Goal: Information Seeking & Learning: Learn about a topic

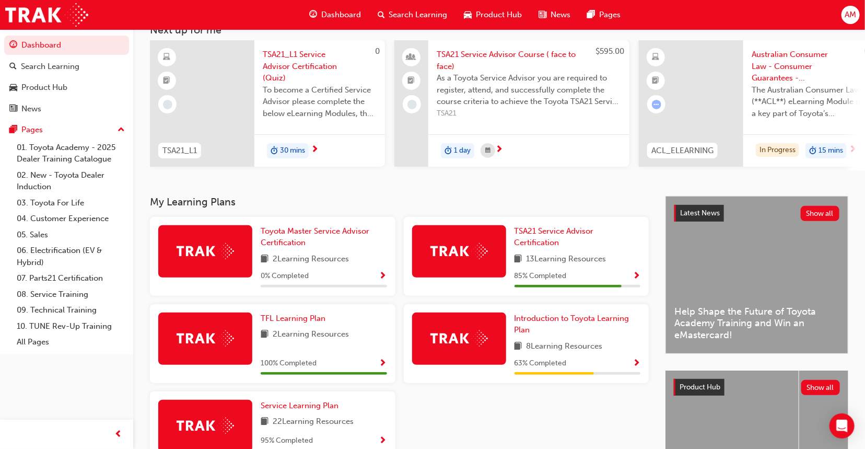
scroll to position [52, 0]
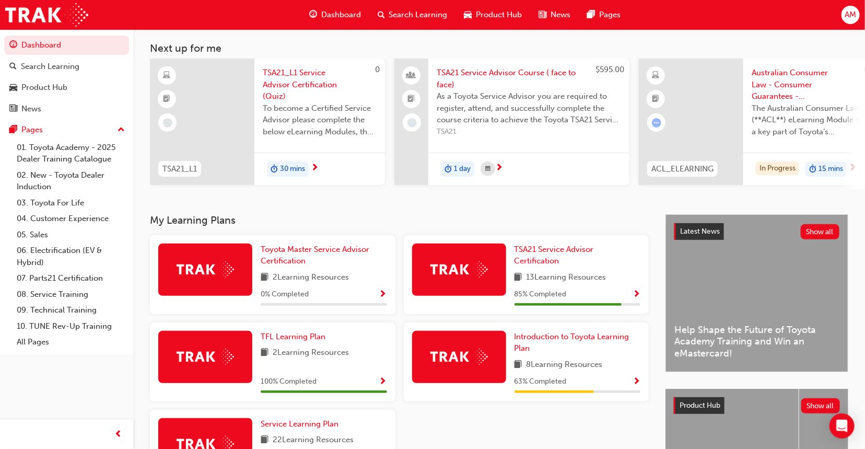
click at [727, 127] on div at bounding box center [691, 122] width 104 height 126
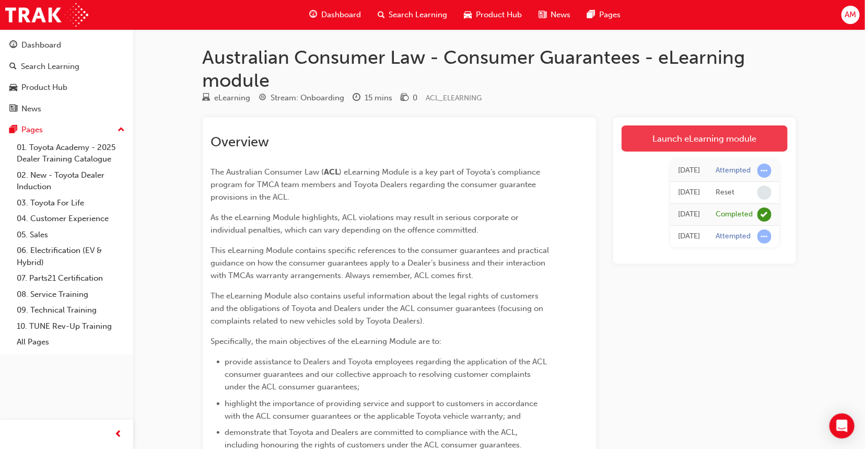
click at [693, 140] on link "Launch eLearning module" at bounding box center [705, 138] width 166 height 26
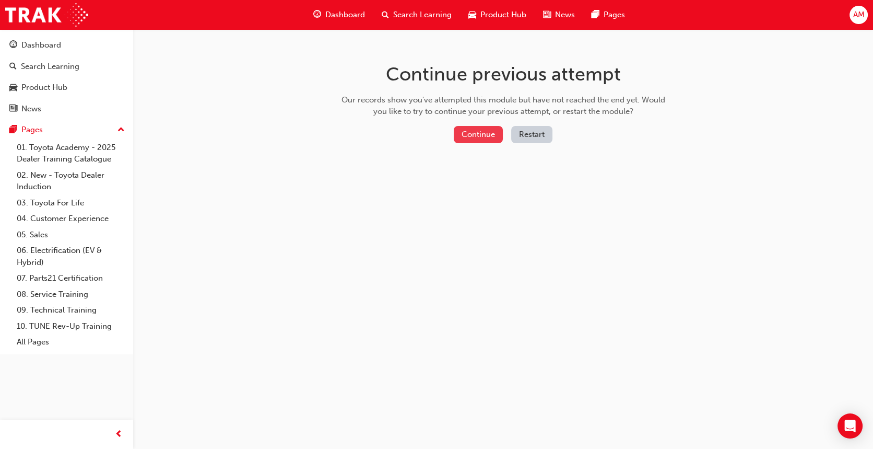
click at [476, 132] on button "Continue" at bounding box center [478, 134] width 49 height 17
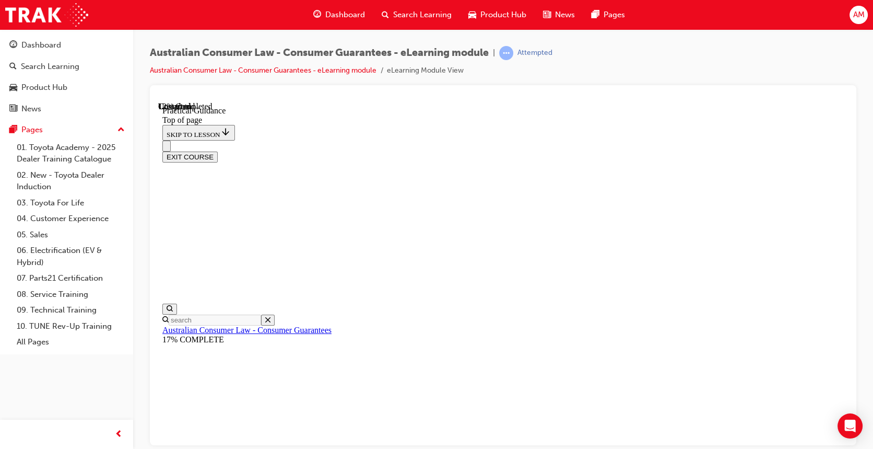
scroll to position [192, 0]
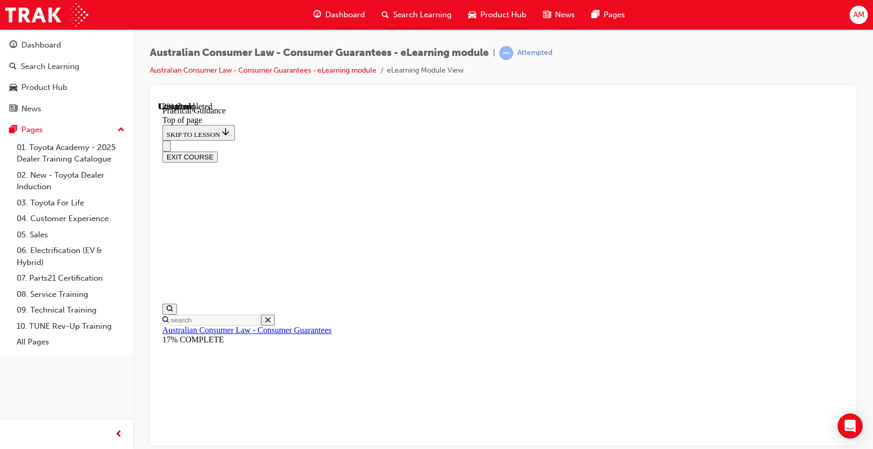
scroll to position [297, 0]
drag, startPoint x: 462, startPoint y: 294, endPoint x: 454, endPoint y: 282, distance: 13.9
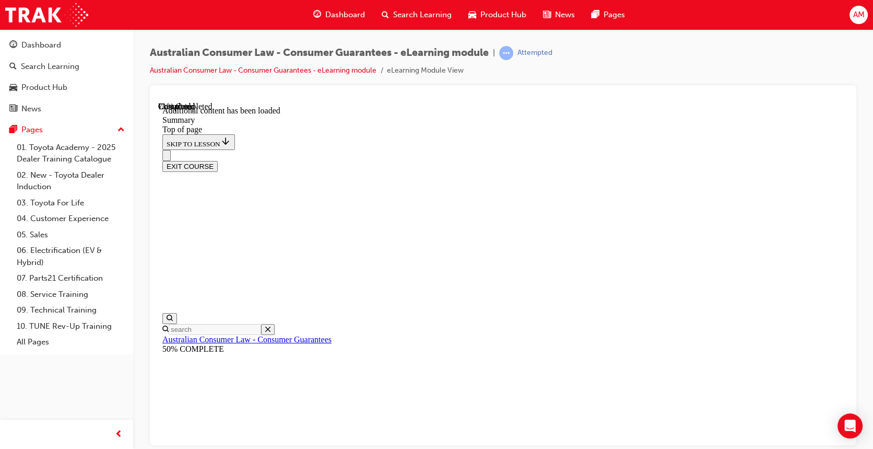
scroll to position [677, 0]
drag, startPoint x: 424, startPoint y: 331, endPoint x: 616, endPoint y: 336, distance: 192.3
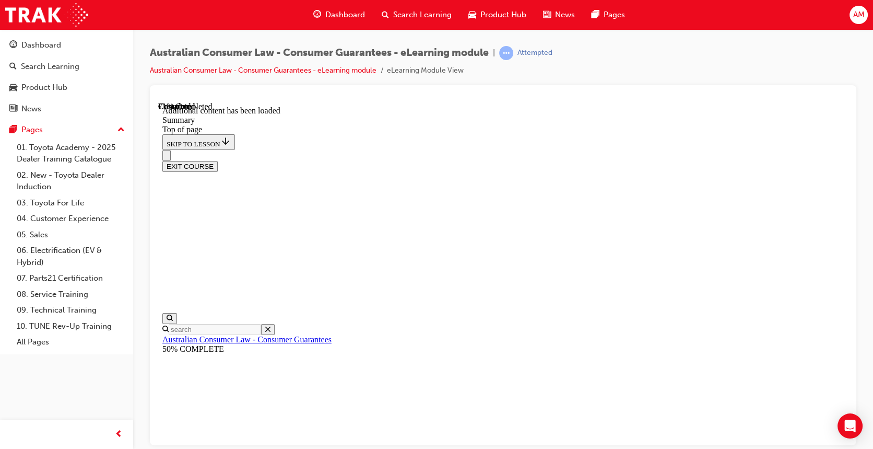
scroll to position [990, 0]
drag, startPoint x: 775, startPoint y: 220, endPoint x: 534, endPoint y: 284, distance: 249.6
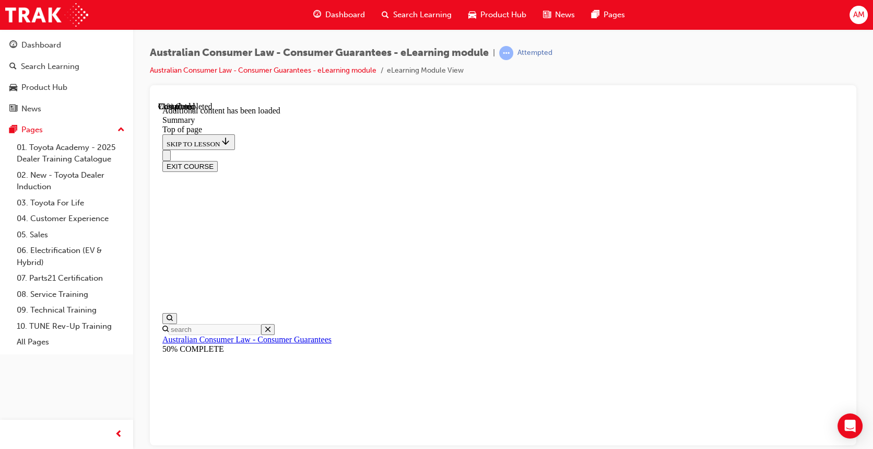
scroll to position [45, 0]
drag, startPoint x: 580, startPoint y: 365, endPoint x: 586, endPoint y: 364, distance: 5.5
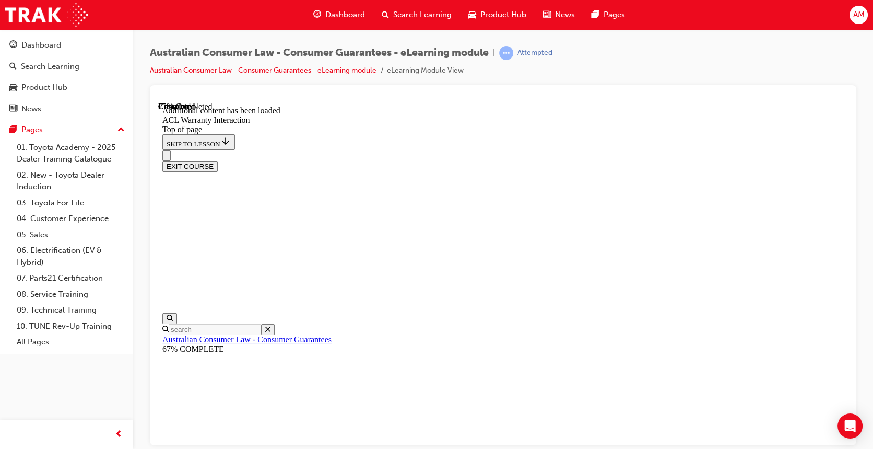
scroll to position [346, 0]
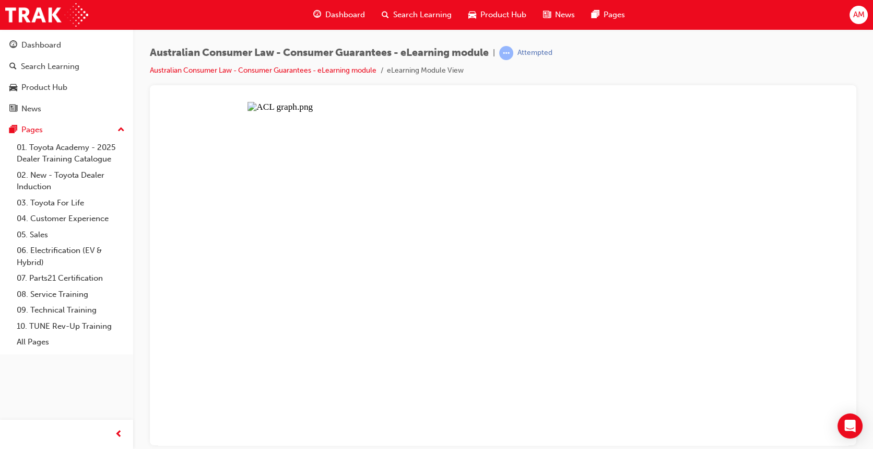
click at [525, 255] on button "Unzoom image" at bounding box center [503, 272] width 690 height 343
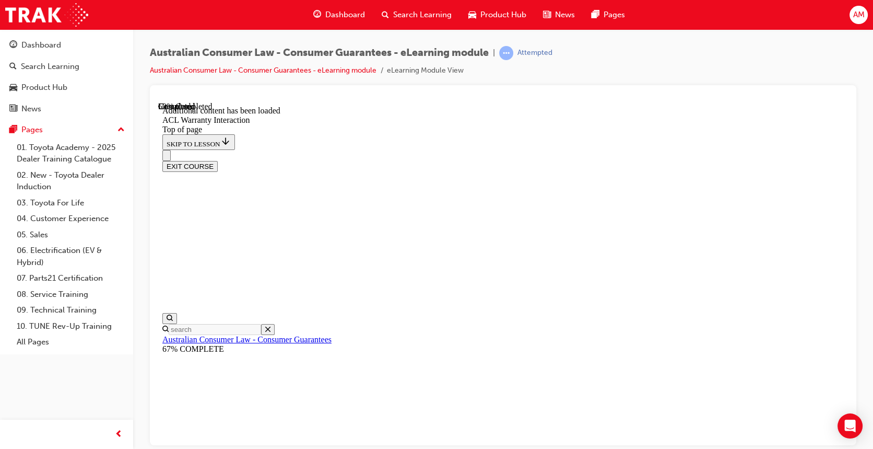
scroll to position [658, 0]
drag, startPoint x: 409, startPoint y: 313, endPoint x: 364, endPoint y: 312, distance: 44.4
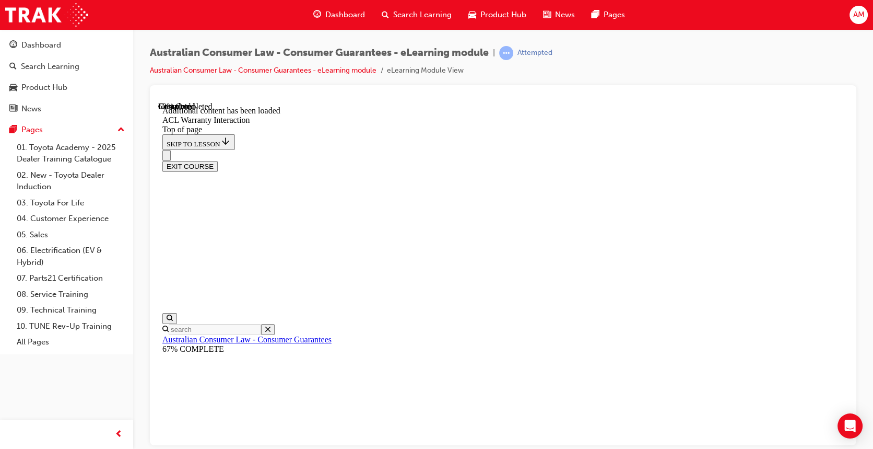
drag, startPoint x: 384, startPoint y: 239, endPoint x: 394, endPoint y: 284, distance: 45.5
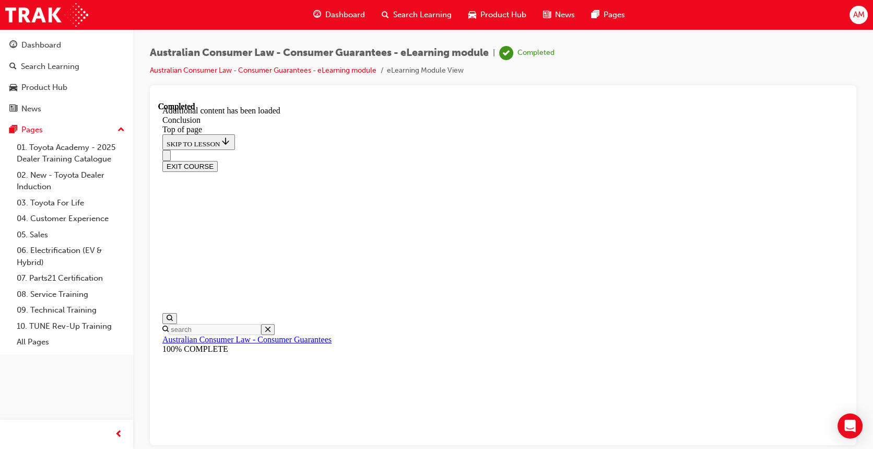
click at [218, 160] on button "EXIT COURSE" at bounding box center [189, 165] width 55 height 11
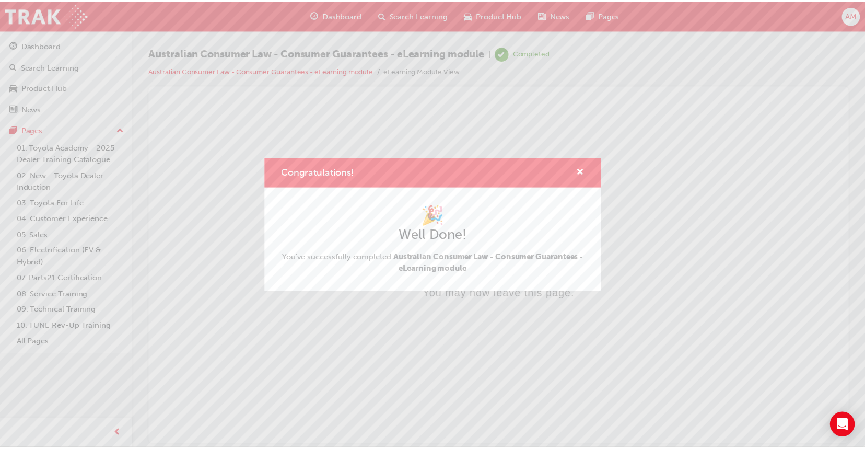
scroll to position [0, 0]
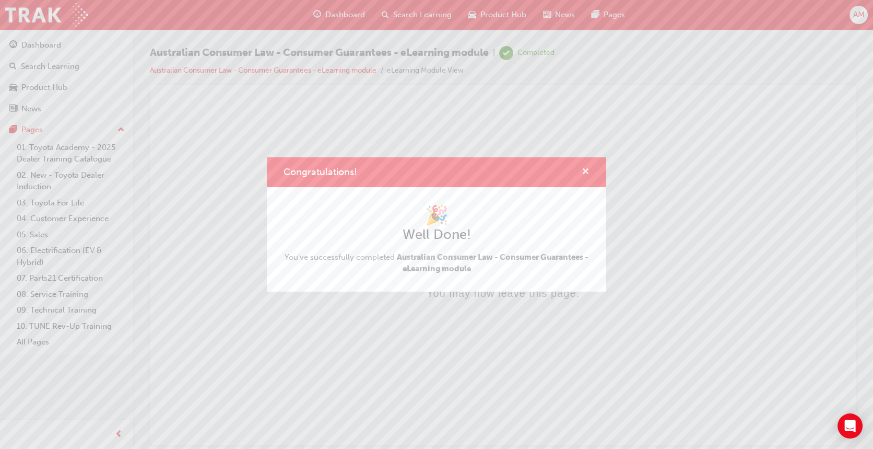
click at [587, 172] on span "cross-icon" at bounding box center [586, 172] width 8 height 9
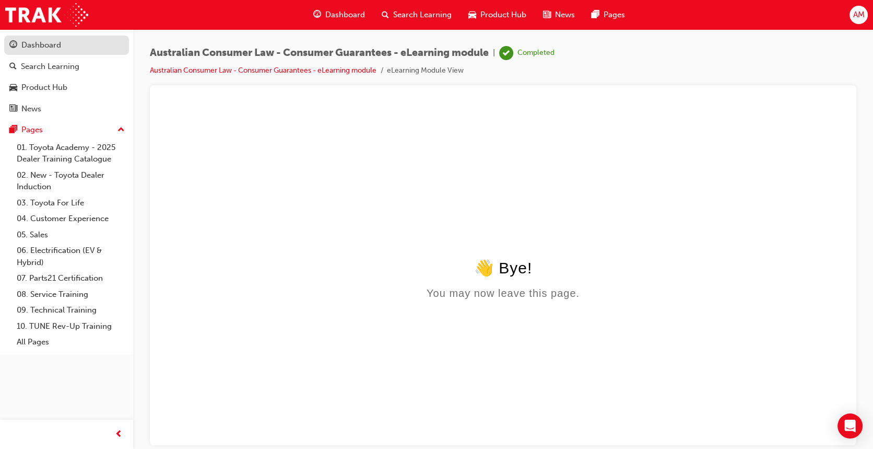
click at [61, 45] on div "Dashboard" at bounding box center [66, 45] width 114 height 13
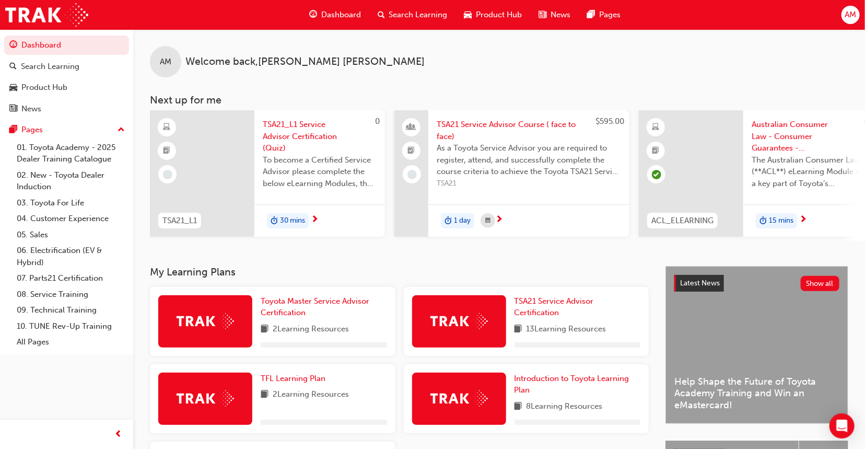
click at [767, 211] on div "15 mins" at bounding box center [808, 220] width 131 height 33
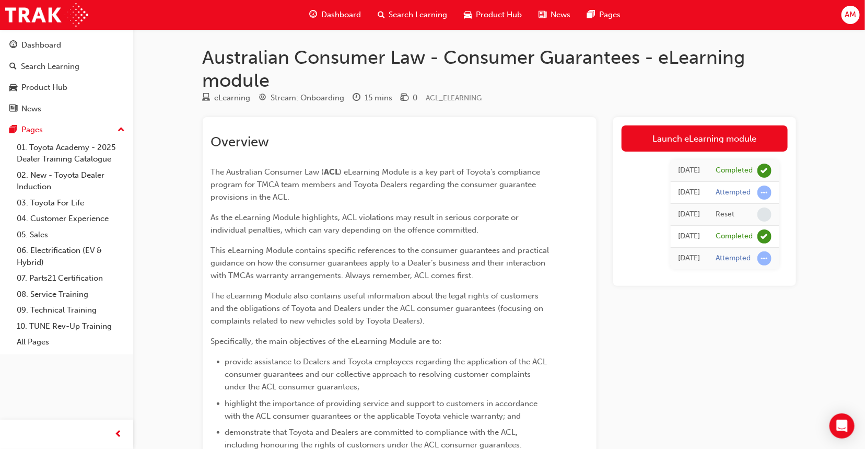
click at [737, 193] on div "Attempted" at bounding box center [733, 193] width 35 height 10
click at [733, 137] on link "Launch eLearning module" at bounding box center [705, 138] width 166 height 26
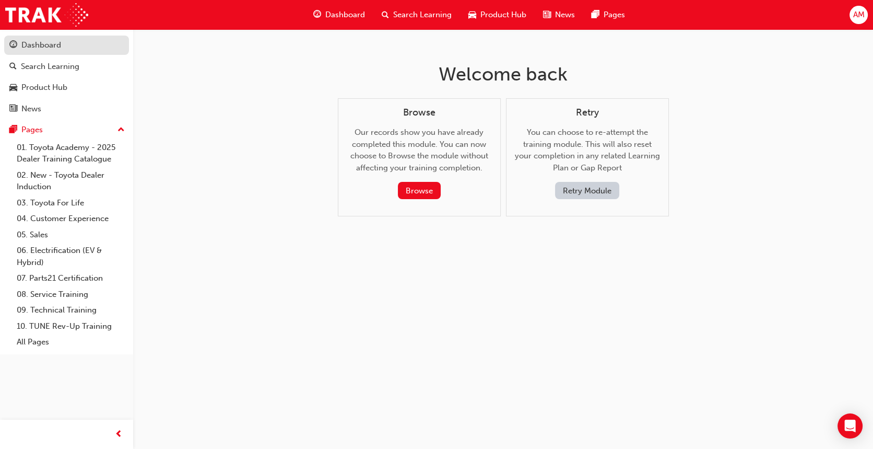
click at [52, 48] on div "Dashboard" at bounding box center [41, 45] width 40 height 12
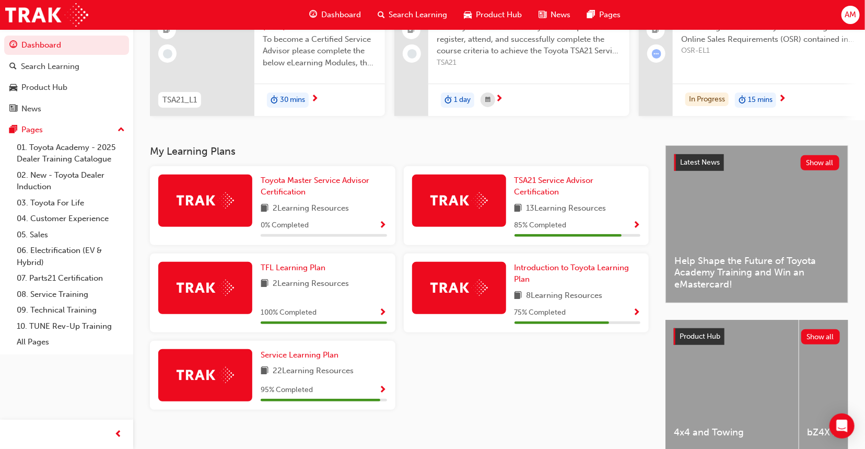
scroll to position [52, 0]
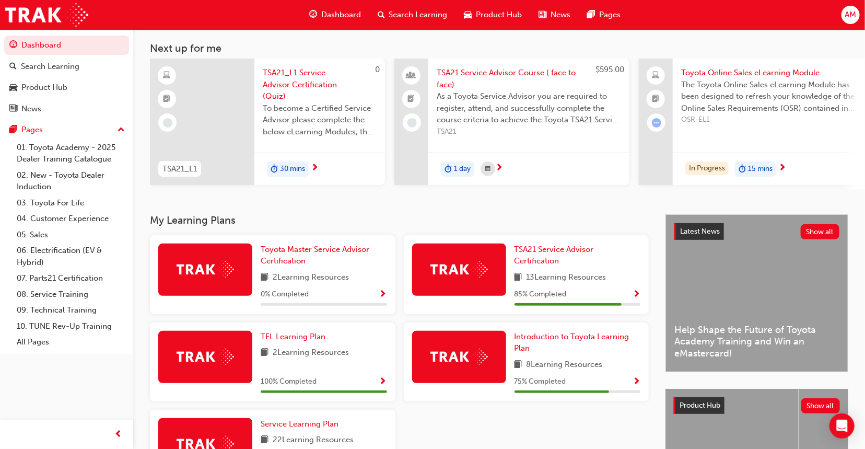
click at [344, 17] on span "Dashboard" at bounding box center [341, 15] width 40 height 12
click at [307, 174] on div "30 mins" at bounding box center [288, 169] width 42 height 16
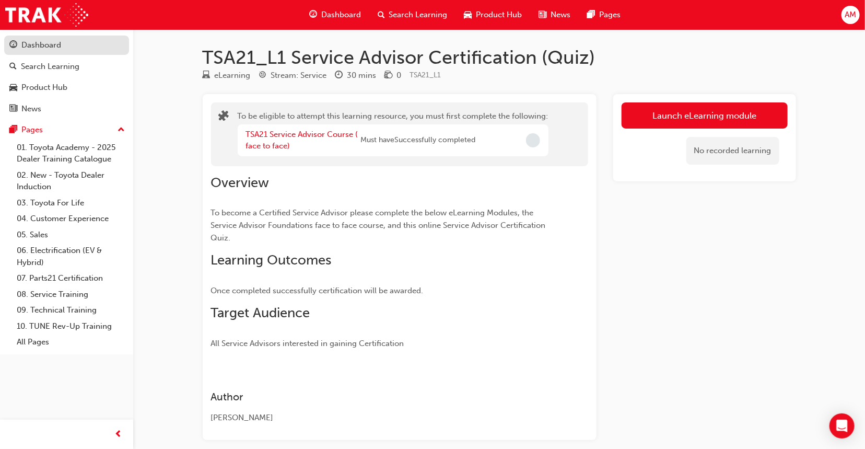
click at [30, 42] on div "Dashboard" at bounding box center [41, 45] width 40 height 12
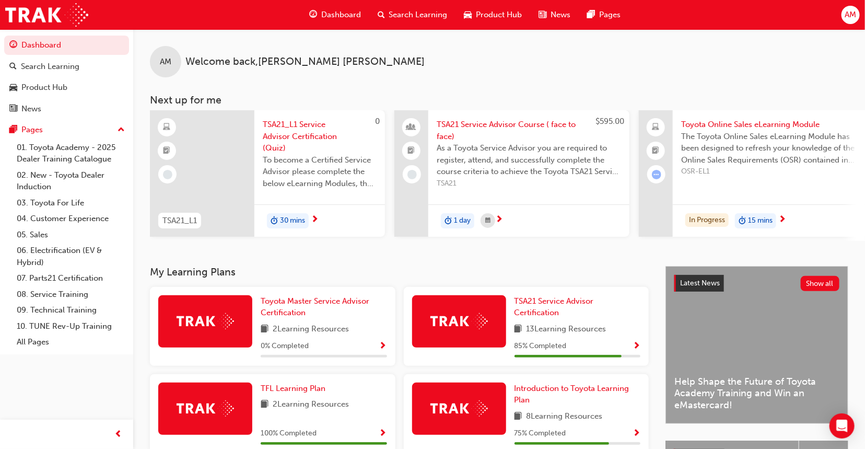
click at [835, 219] on div "In Progress 15 mins" at bounding box center [773, 220] width 201 height 33
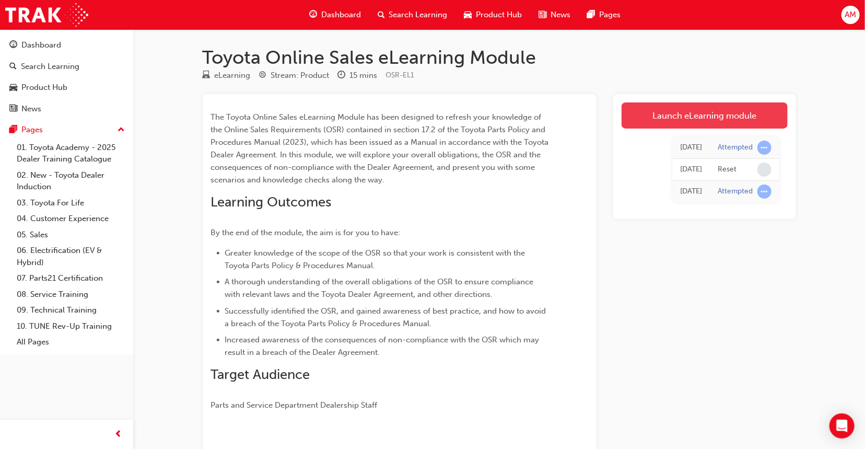
click at [701, 114] on link "Launch eLearning module" at bounding box center [705, 115] width 166 height 26
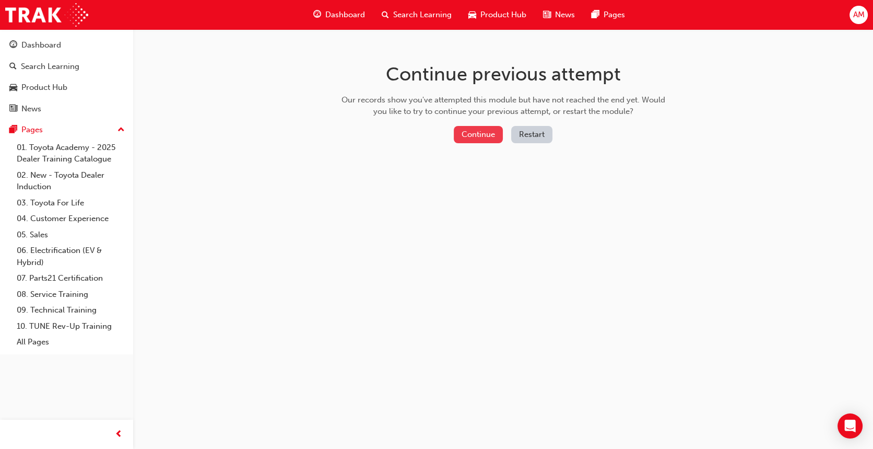
click at [487, 134] on button "Continue" at bounding box center [478, 134] width 49 height 17
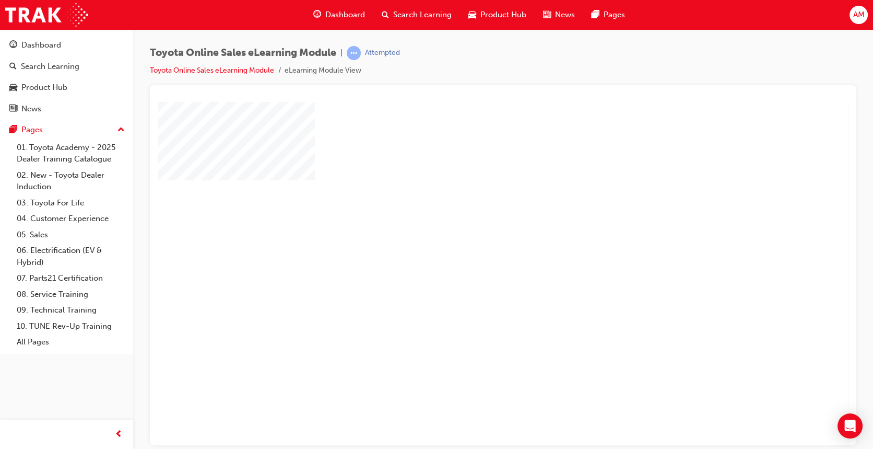
click at [473, 243] on div "play" at bounding box center [473, 243] width 0 height 0
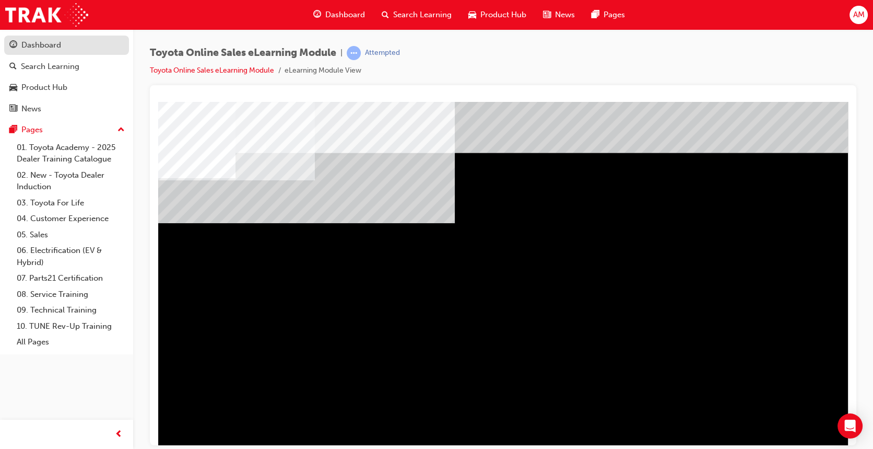
click at [51, 49] on div "Dashboard" at bounding box center [41, 45] width 40 height 12
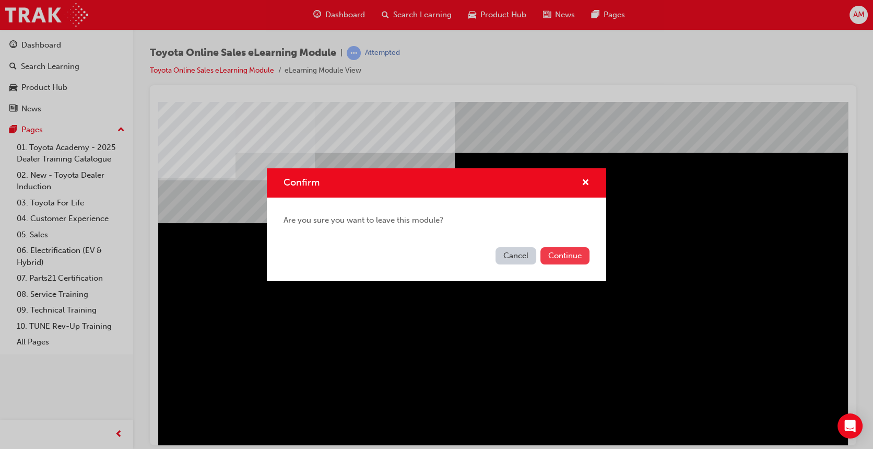
click at [559, 256] on button "Continue" at bounding box center [565, 255] width 49 height 17
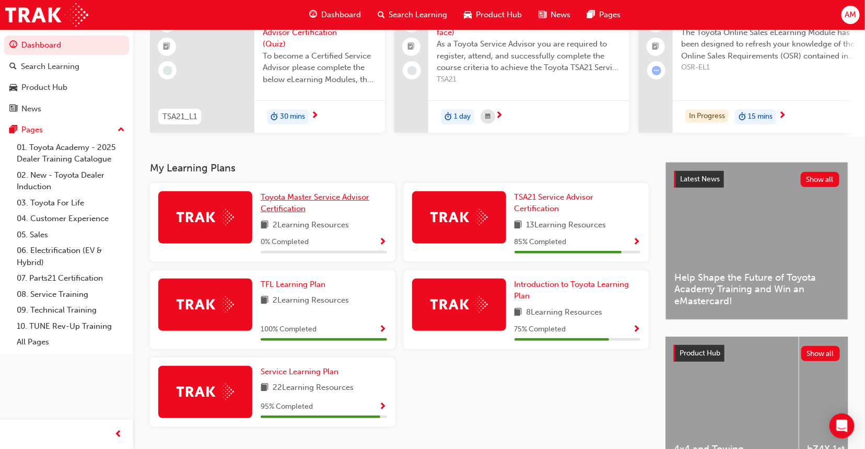
scroll to position [104, 0]
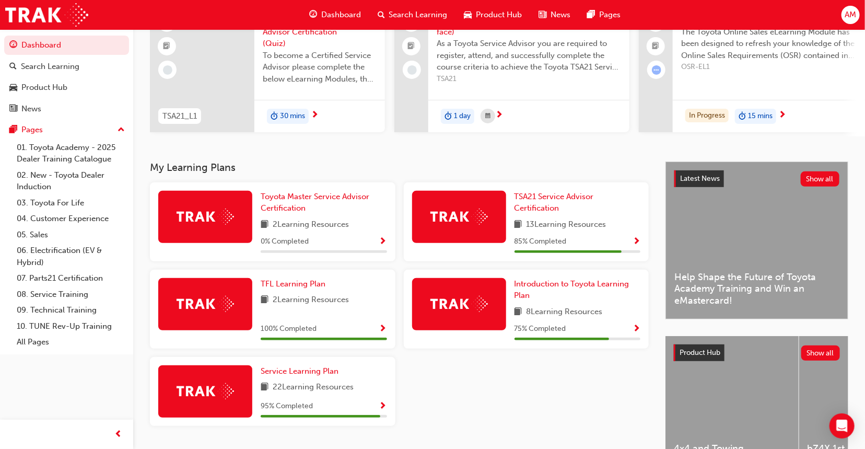
click at [636, 332] on span "Show Progress" at bounding box center [637, 328] width 8 height 9
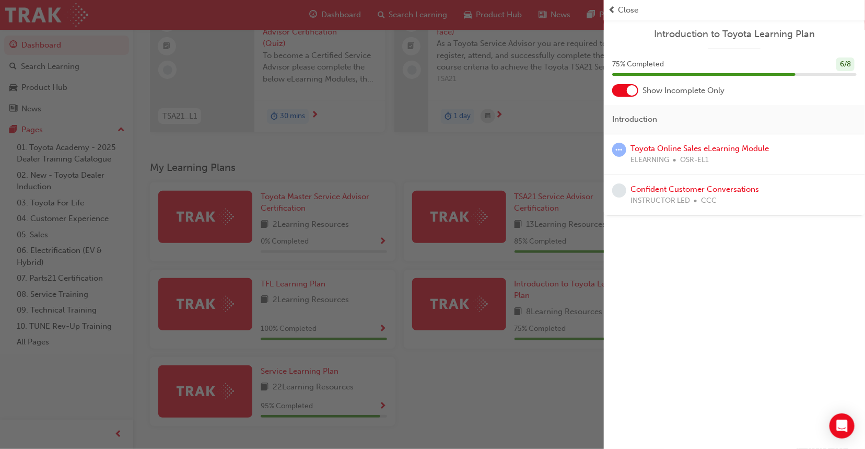
click at [514, 372] on div "button" at bounding box center [302, 224] width 604 height 449
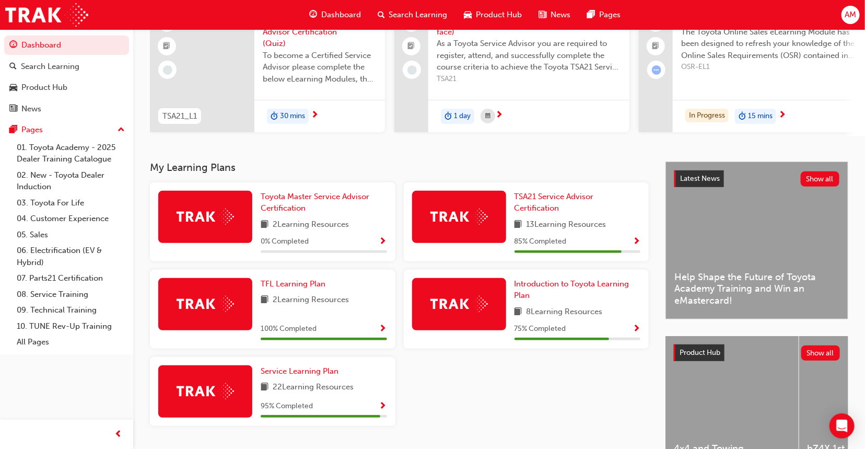
click at [625, 242] on div "85 % Completed" at bounding box center [578, 241] width 126 height 13
click at [637, 241] on span "Show Progress" at bounding box center [637, 241] width 8 height 9
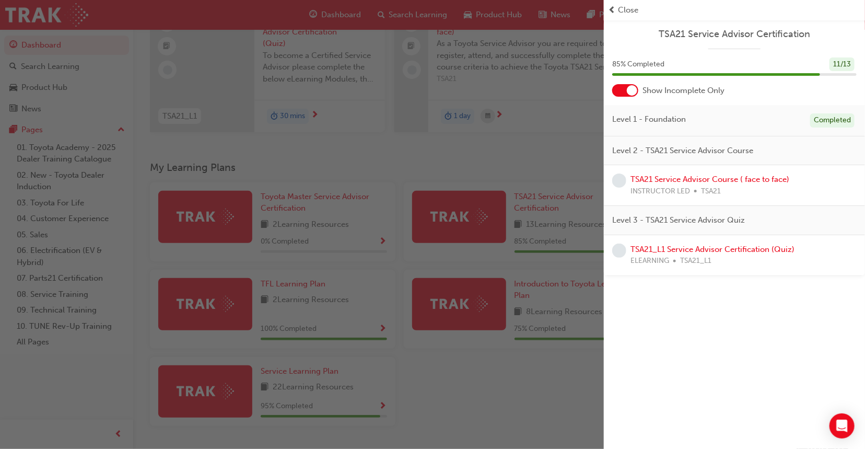
drag, startPoint x: 440, startPoint y: 258, endPoint x: 433, endPoint y: 258, distance: 7.3
click at [440, 258] on div "button" at bounding box center [302, 224] width 604 height 449
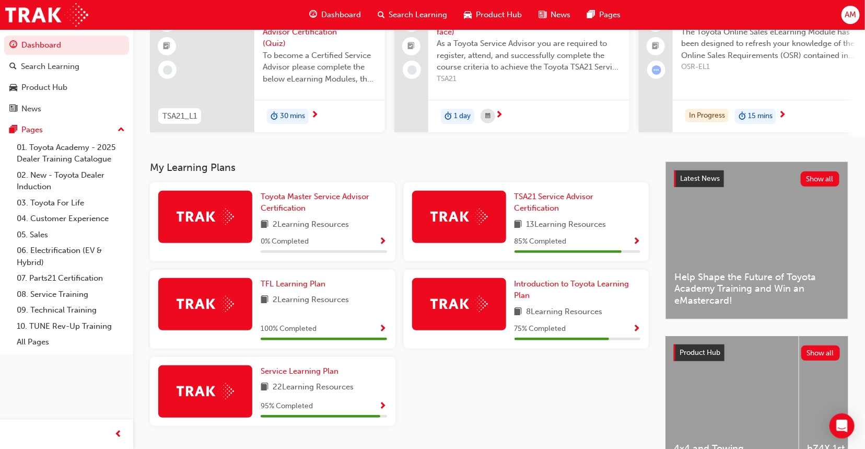
drag, startPoint x: 343, startPoint y: 255, endPoint x: 366, endPoint y: 252, distance: 23.7
click at [344, 253] on div at bounding box center [324, 251] width 126 height 3
click at [384, 241] on span "Show Progress" at bounding box center [383, 241] width 8 height 9
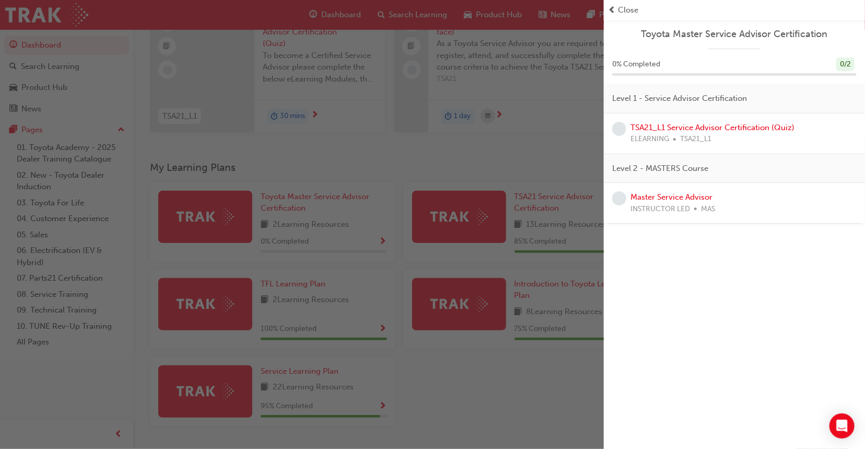
click at [541, 193] on div "button" at bounding box center [302, 224] width 604 height 449
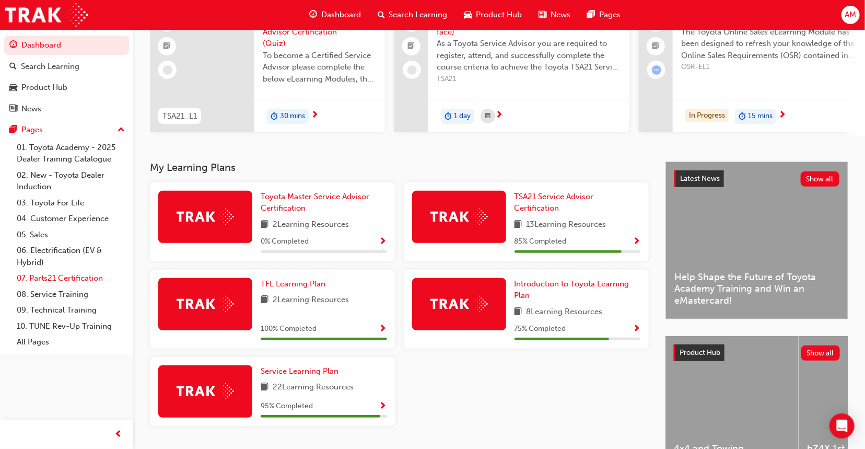
click at [79, 281] on link "07. Parts21 Certification" at bounding box center [71, 278] width 116 height 16
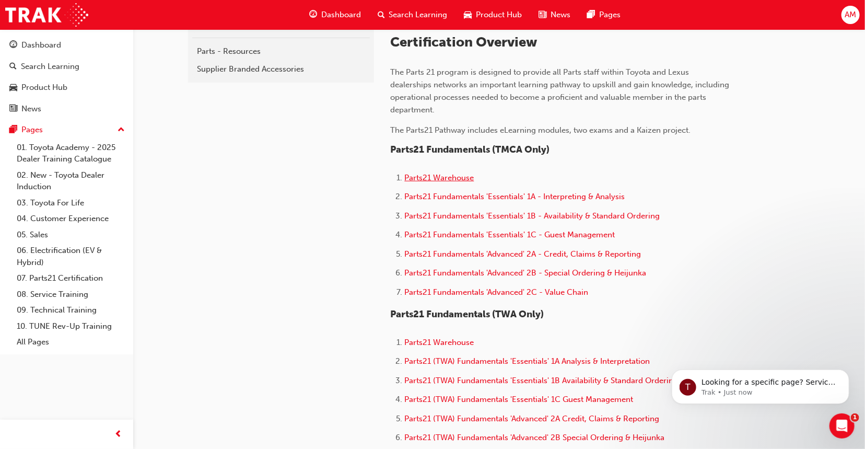
click at [439, 181] on span "Parts21 Warehouse" at bounding box center [439, 177] width 69 height 9
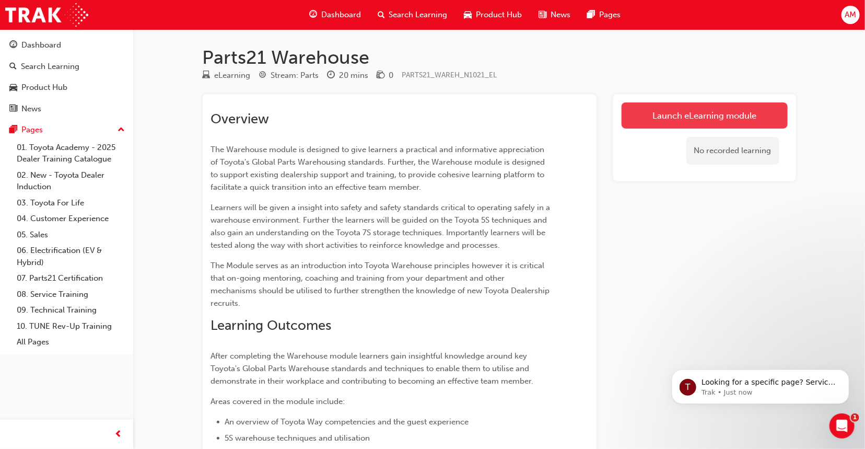
click at [713, 122] on link "Launch eLearning module" at bounding box center [705, 115] width 166 height 26
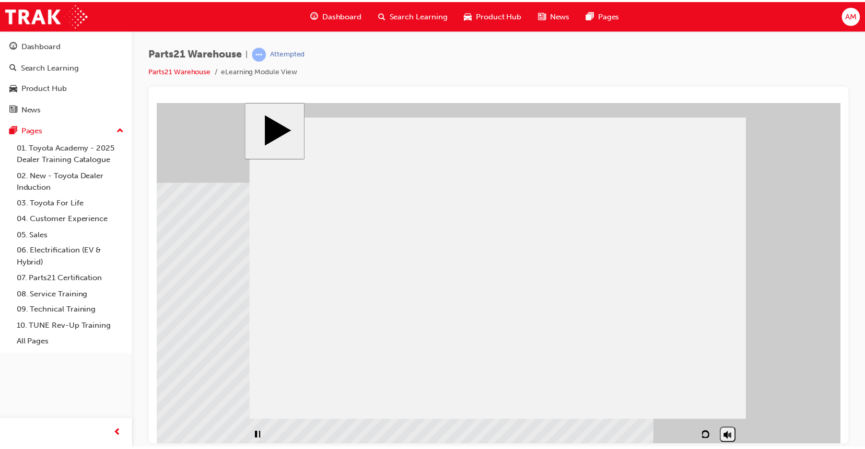
scroll to position [15, 0]
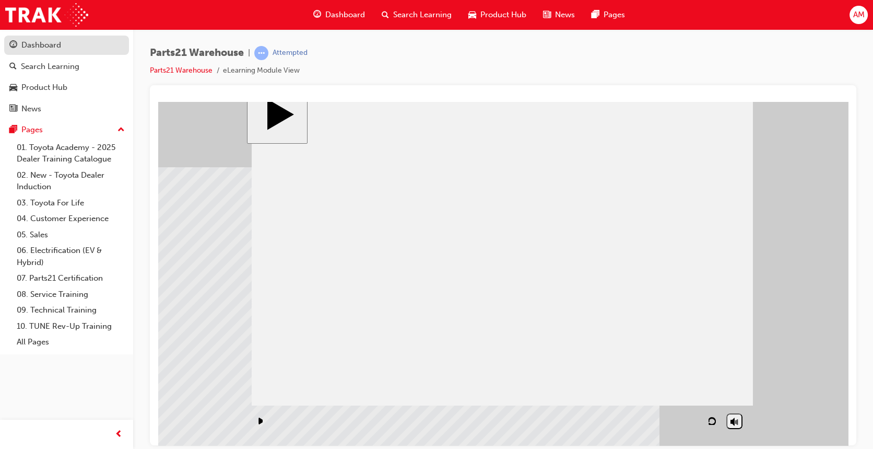
click at [36, 48] on div "Dashboard" at bounding box center [41, 45] width 40 height 12
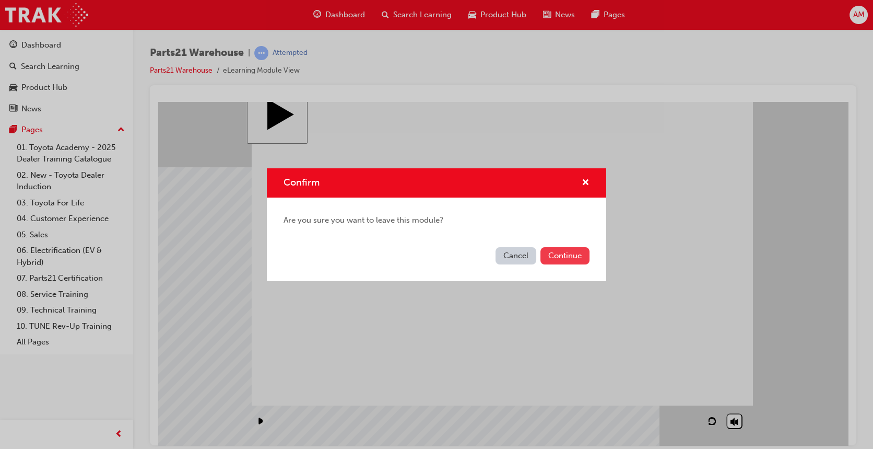
click at [571, 253] on button "Continue" at bounding box center [565, 255] width 49 height 17
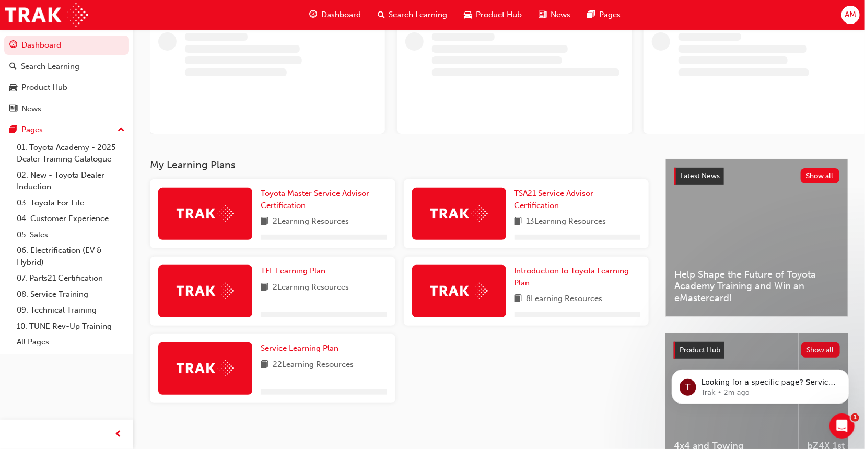
scroll to position [134, 0]
